Goal: Participate in discussion: Engage in conversation with other users on a specific topic

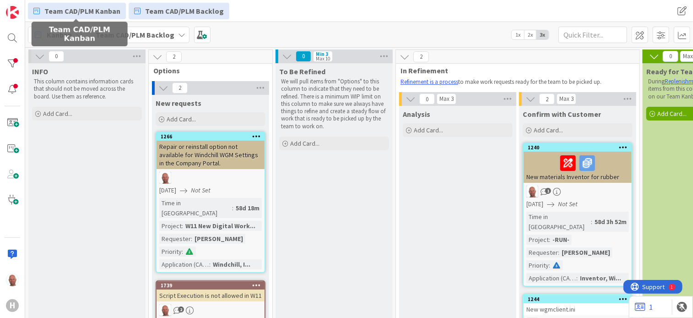
click at [102, 10] on span "Team CAD/PLM Kanban" at bounding box center [82, 10] width 76 height 11
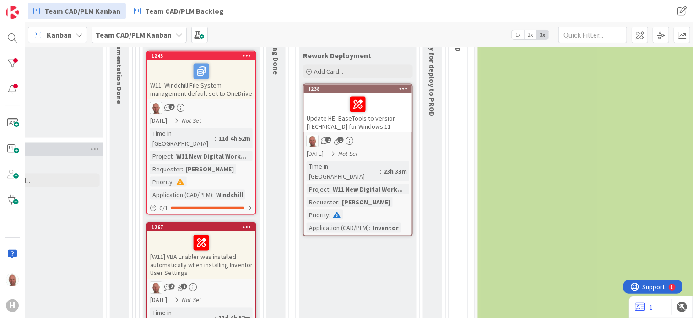
scroll to position [641, 476]
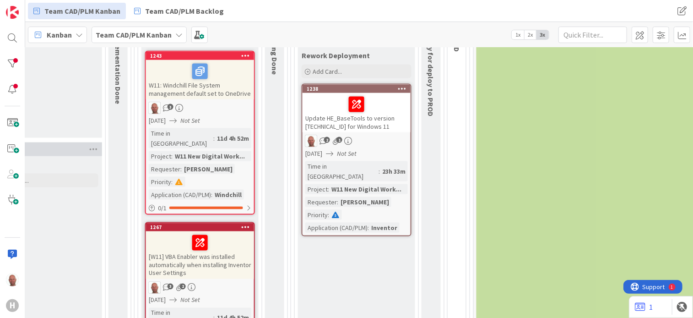
click at [331, 112] on div "Update HE_BaseTools to version [TECHNICAL_ID] for Windows 11" at bounding box center [356, 112] width 108 height 39
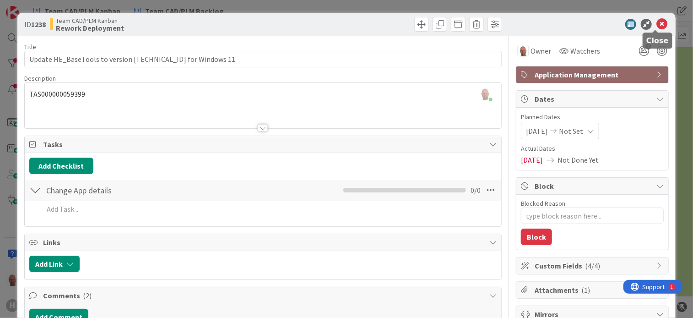
click at [656, 25] on icon at bounding box center [661, 24] width 11 height 11
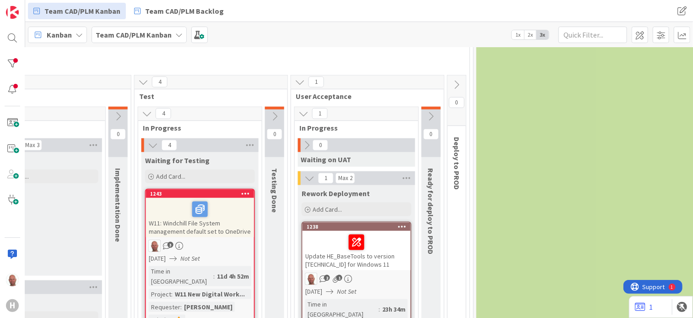
scroll to position [503, 476]
click at [458, 83] on icon at bounding box center [457, 84] width 10 height 10
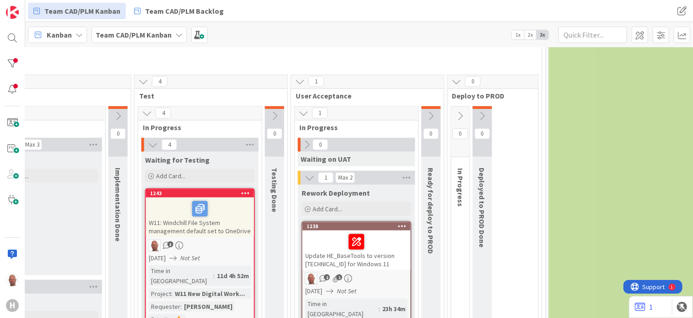
click at [460, 112] on icon at bounding box center [460, 116] width 10 height 10
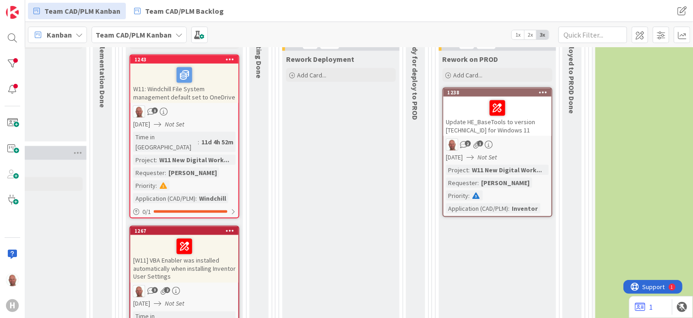
scroll to position [683, 492]
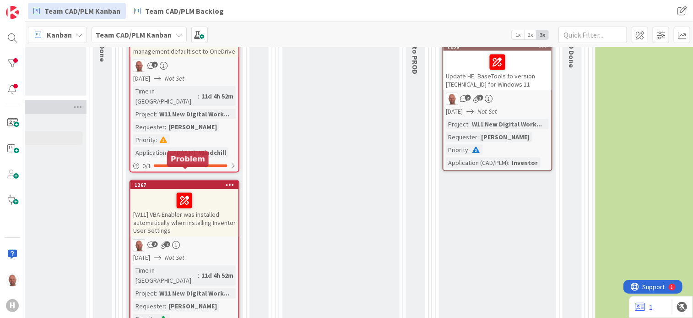
click at [194, 182] on div "1267" at bounding box center [187, 185] width 104 height 6
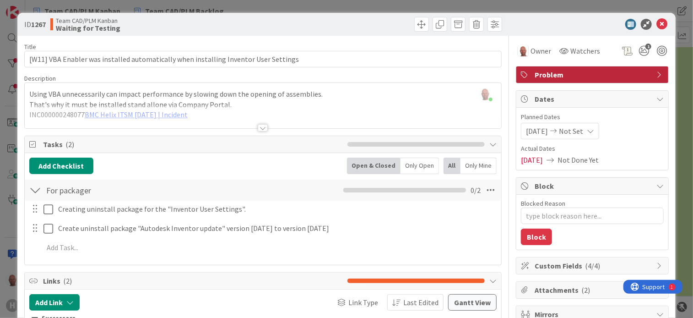
click at [155, 115] on div at bounding box center [263, 116] width 476 height 23
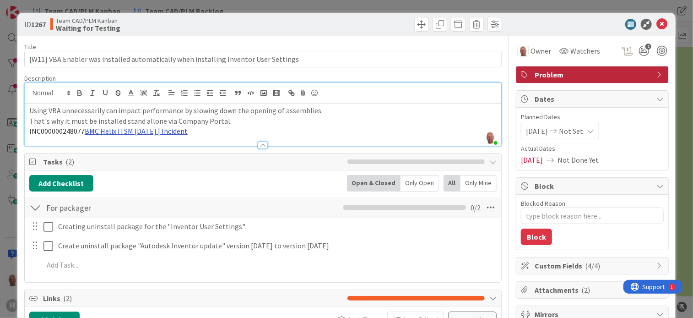
click at [144, 129] on link "BMC Helix ITSM [DATE] | Incident" at bounding box center [136, 130] width 103 height 9
click at [132, 147] on link "[URL][PERSON_NAME][DOMAIN_NAME]" at bounding box center [127, 149] width 92 height 12
click at [659, 25] on icon at bounding box center [661, 24] width 11 height 11
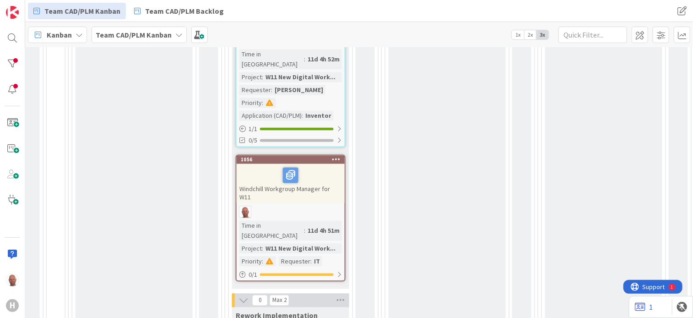
scroll to position [887, 386]
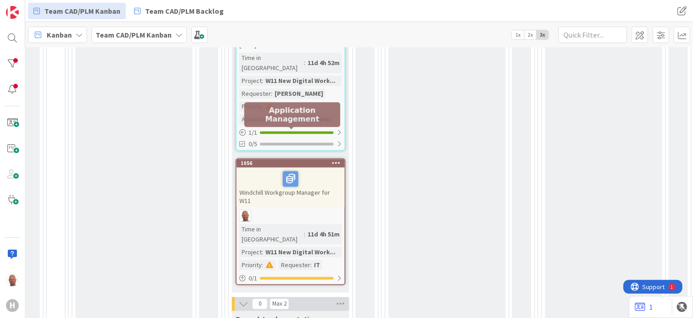
click at [264, 160] on div "1056" at bounding box center [293, 163] width 104 height 6
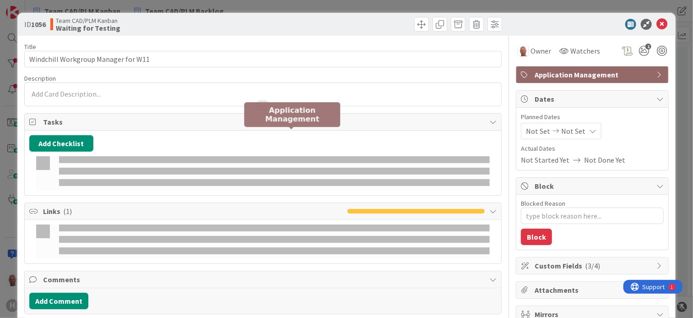
type textarea "x"
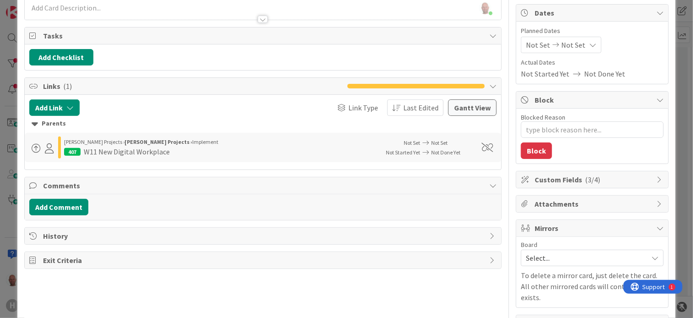
scroll to position [92, 0]
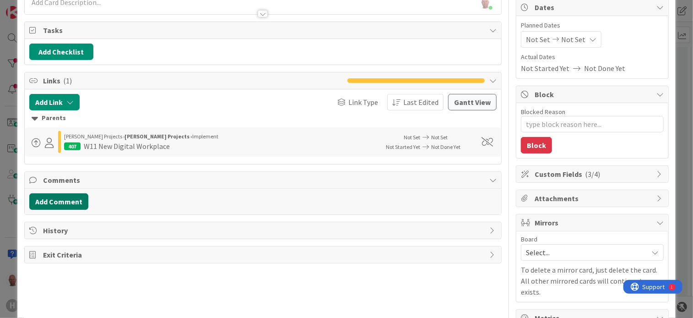
click at [70, 198] on button "Add Comment" at bounding box center [58, 201] width 59 height 16
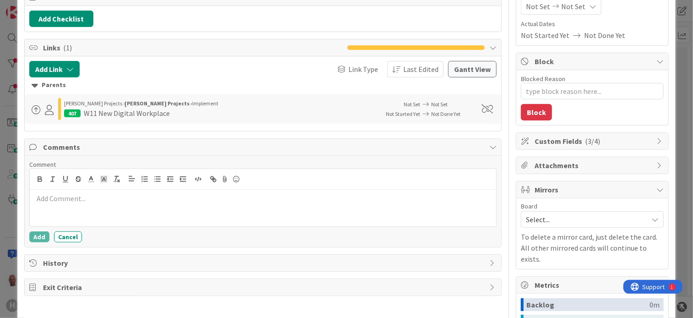
scroll to position [137, 0]
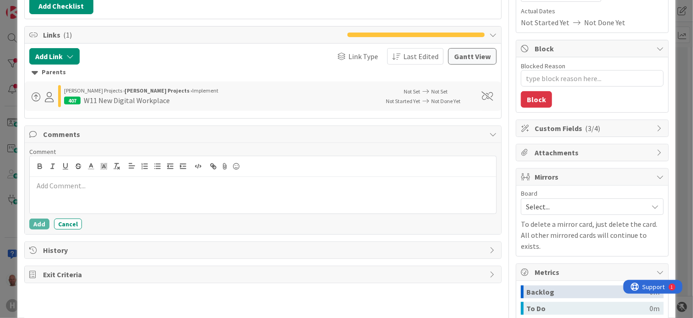
click at [85, 191] on div at bounding box center [263, 195] width 466 height 37
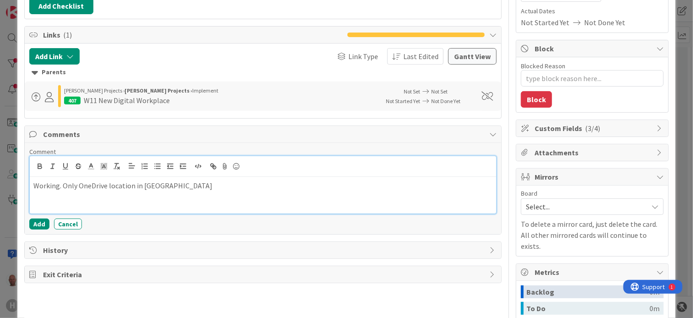
click at [188, 188] on p "Working. Only OneDrive location in [GEOGRAPHIC_DATA]" at bounding box center [262, 185] width 459 height 11
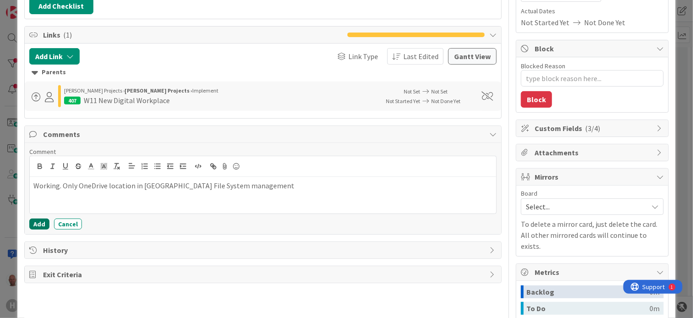
click at [38, 220] on button "Add" at bounding box center [39, 223] width 20 height 11
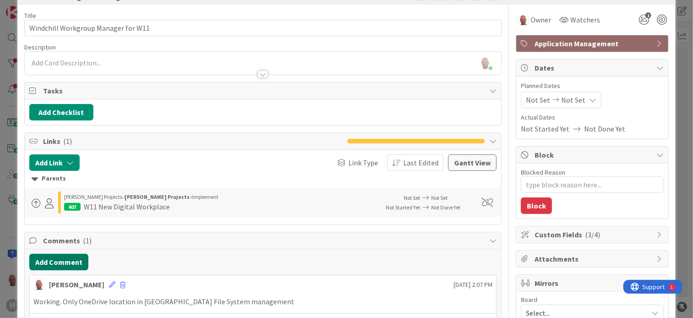
scroll to position [0, 0]
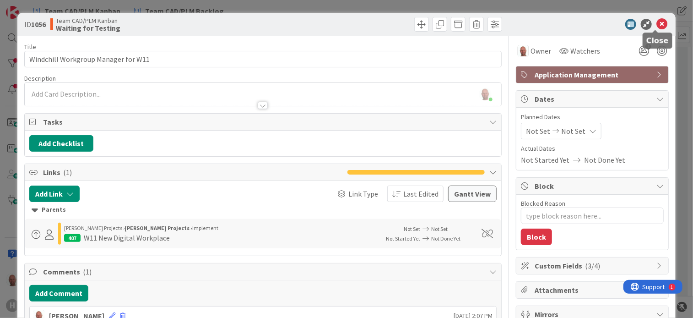
click at [656, 25] on icon at bounding box center [661, 24] width 11 height 11
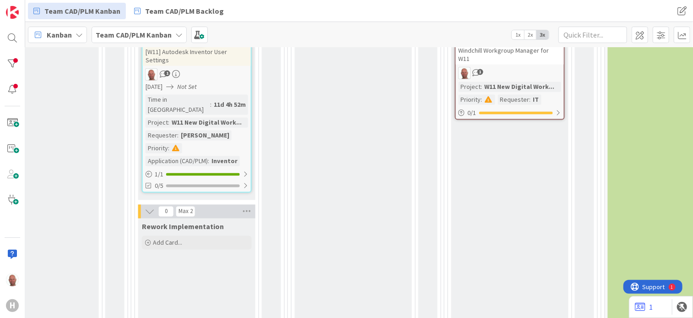
scroll to position [799, 479]
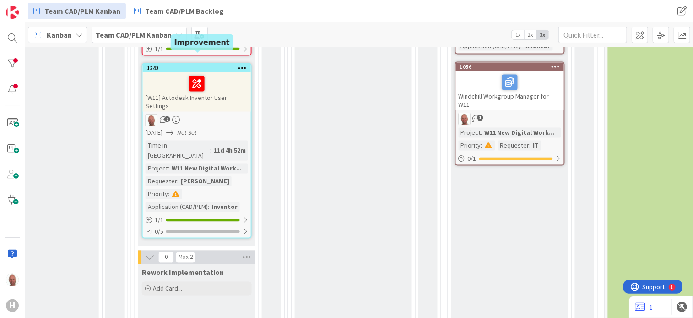
click at [188, 65] on div "1242" at bounding box center [199, 68] width 104 height 6
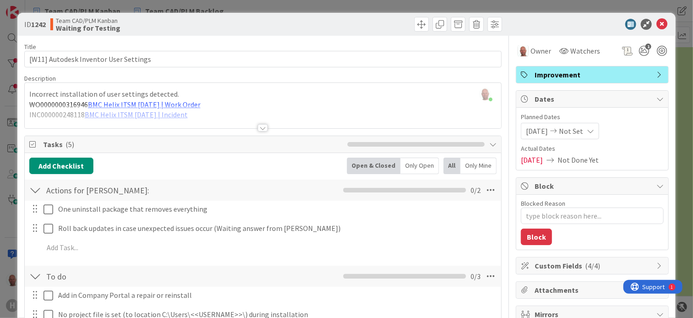
click at [188, 105] on div at bounding box center [263, 116] width 476 height 23
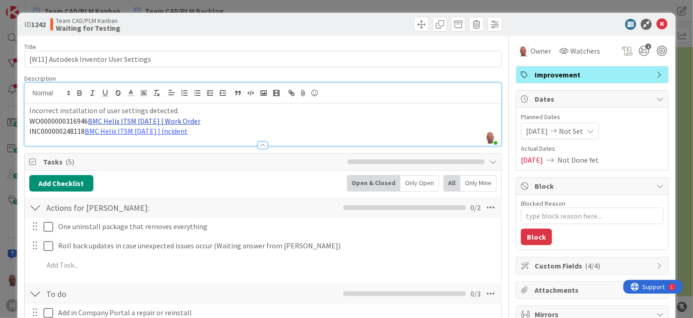
click at [145, 119] on link "BMC Helix ITSM [DATE] | Work Order" at bounding box center [144, 120] width 113 height 9
click at [139, 138] on link "[URL][PERSON_NAME][DOMAIN_NAME]" at bounding box center [135, 139] width 92 height 12
click at [318, 116] on p "WO0000000316946 BMC Helix ITSM [DATE] | Work Order" at bounding box center [262, 121] width 467 height 11
click at [104, 130] on link "BMC Helix ITSM [DATE] | Incident" at bounding box center [136, 130] width 103 height 9
click at [109, 149] on link "[URL][PERSON_NAME][DOMAIN_NAME]" at bounding box center [127, 149] width 92 height 12
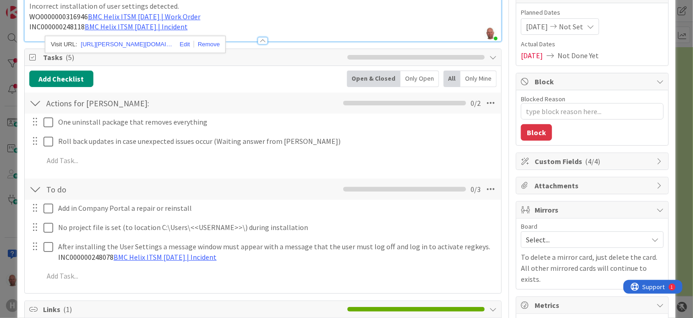
scroll to position [137, 0]
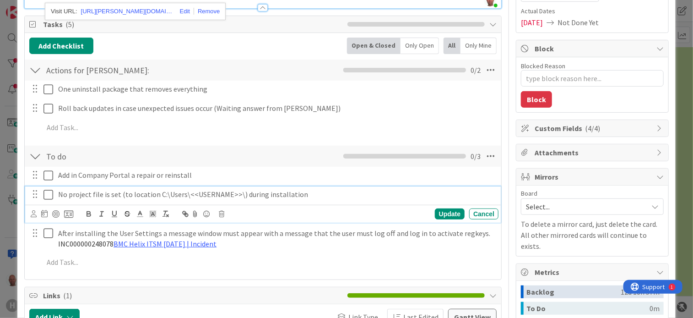
click at [48, 193] on icon at bounding box center [48, 194] width 10 height 11
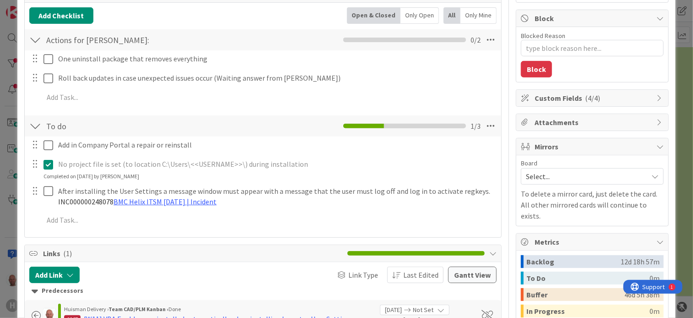
scroll to position [183, 0]
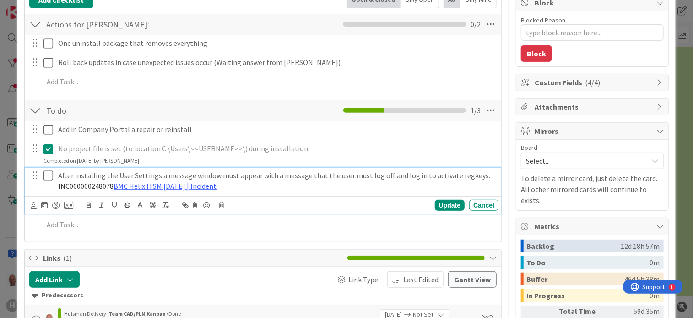
click at [48, 176] on icon at bounding box center [48, 175] width 10 height 11
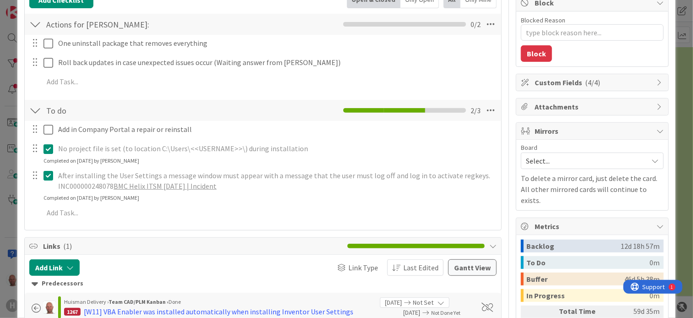
click at [145, 184] on link "BMC Helix ITSM [DATE] | Incident" at bounding box center [164, 185] width 103 height 9
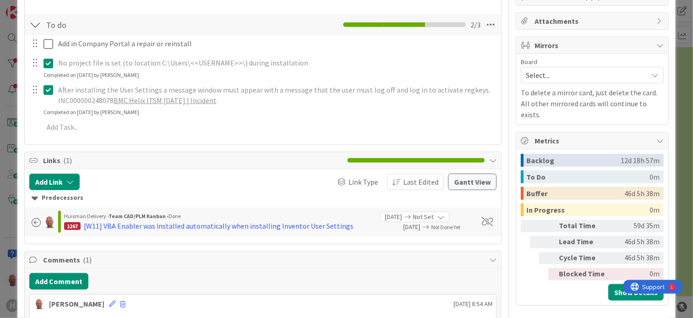
scroll to position [275, 0]
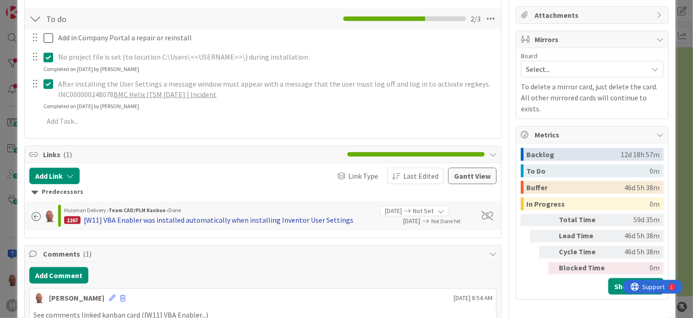
click at [220, 218] on div "[W11] VBA Enabler was installed automatically when installing Inventor User Set…" at bounding box center [218, 219] width 269 height 11
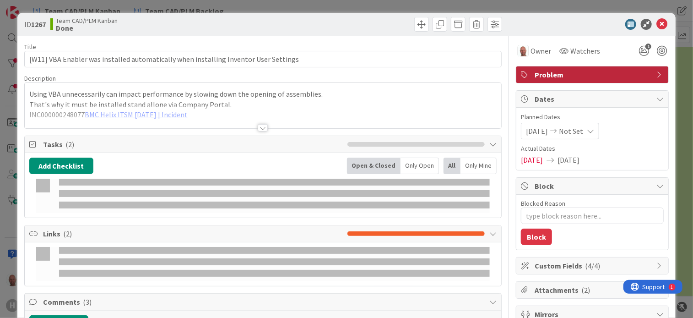
type textarea "x"
